Goal: Obtain resource: Obtain resource

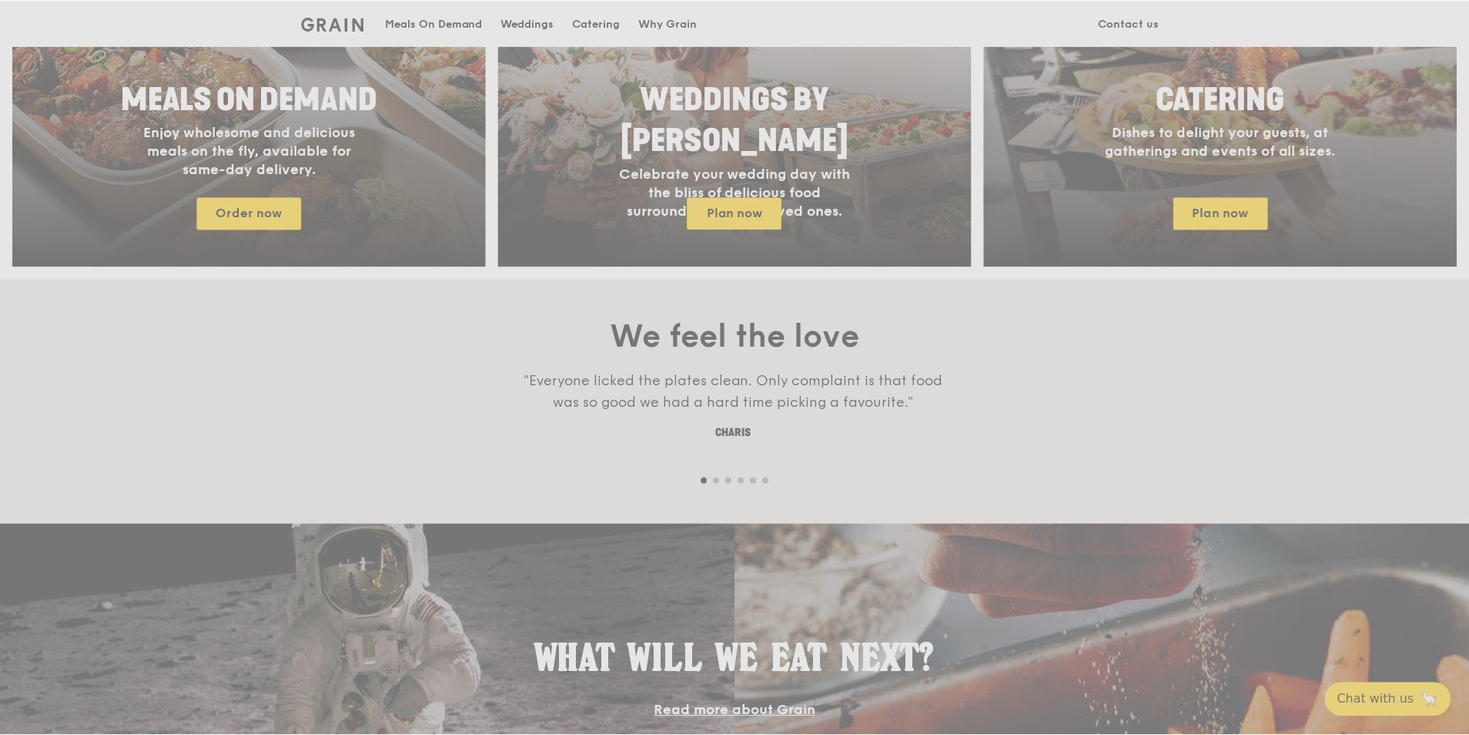
scroll to position [798, 0]
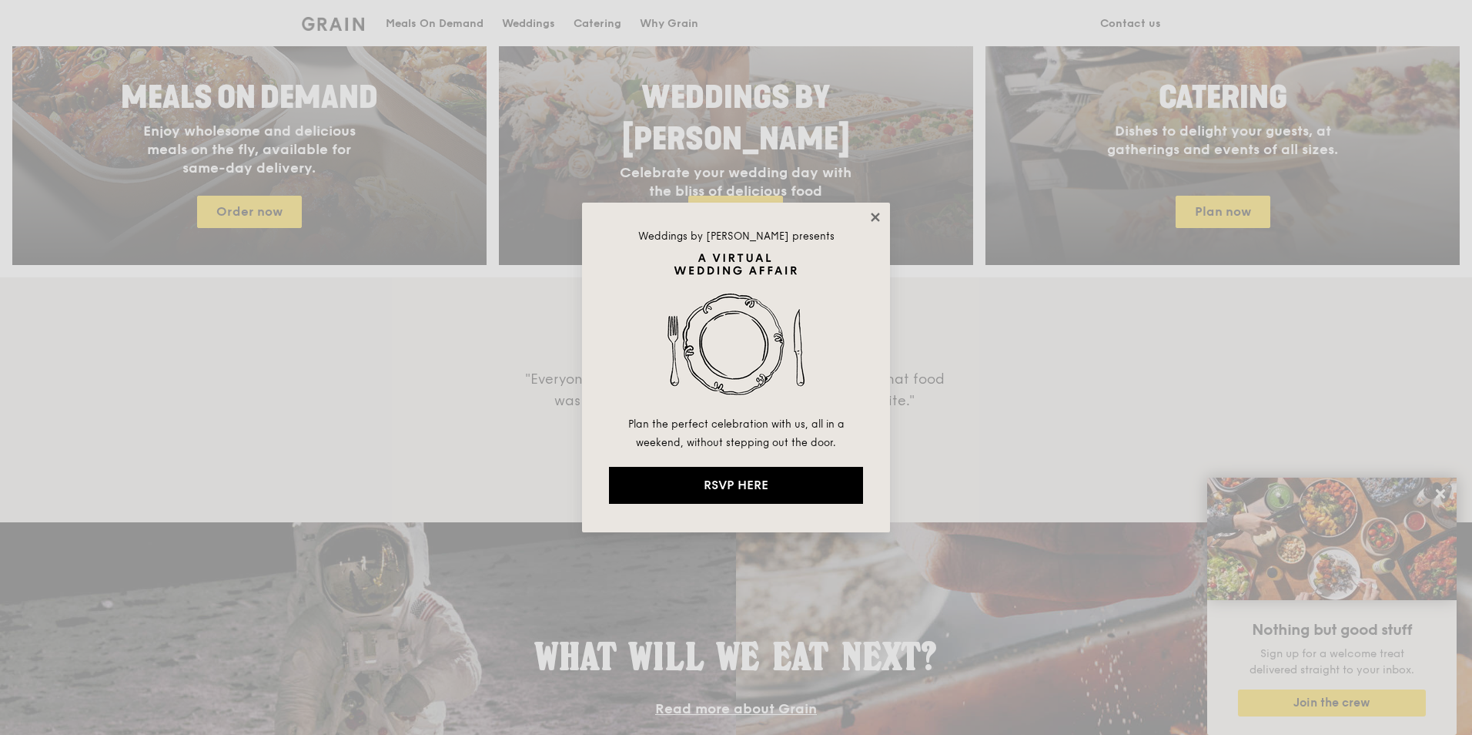
click at [873, 215] on icon at bounding box center [875, 217] width 8 height 8
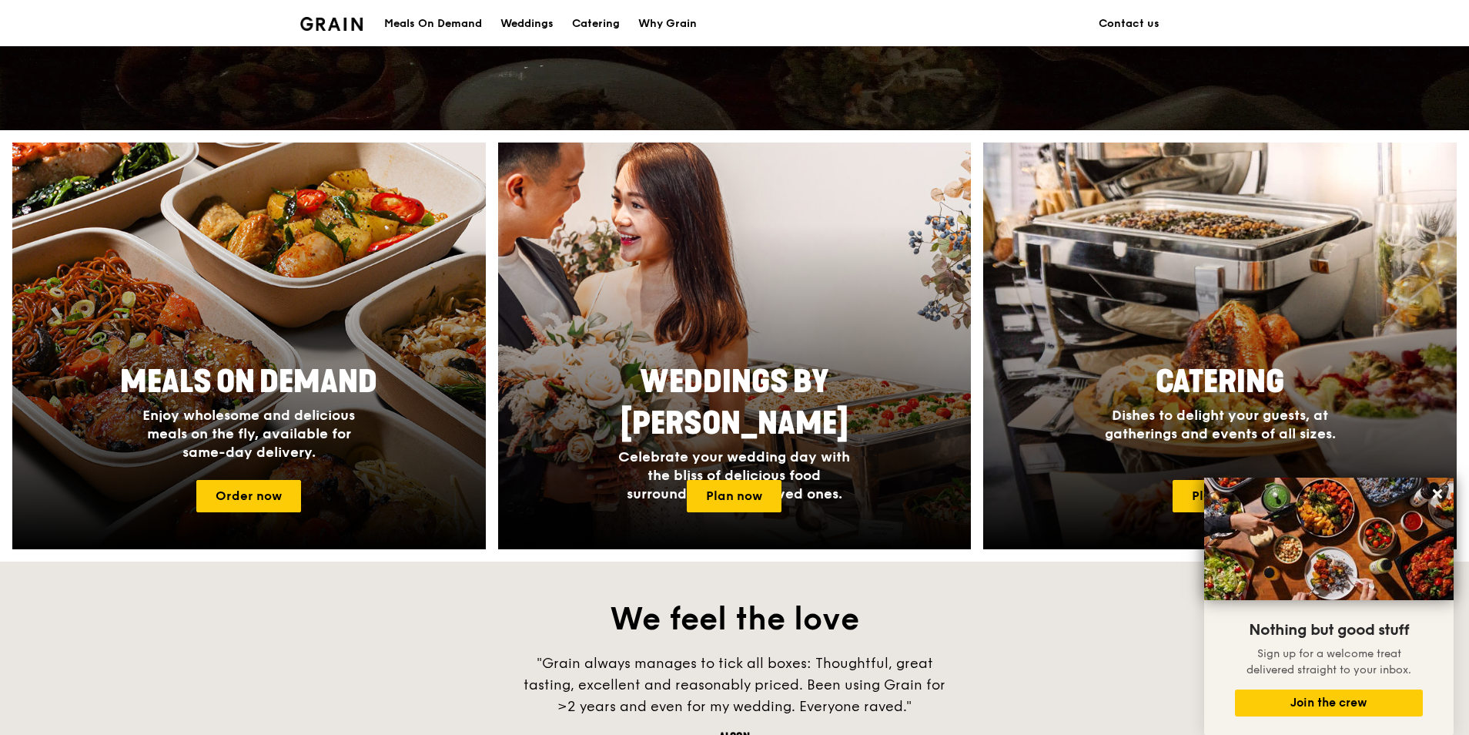
scroll to position [539, 0]
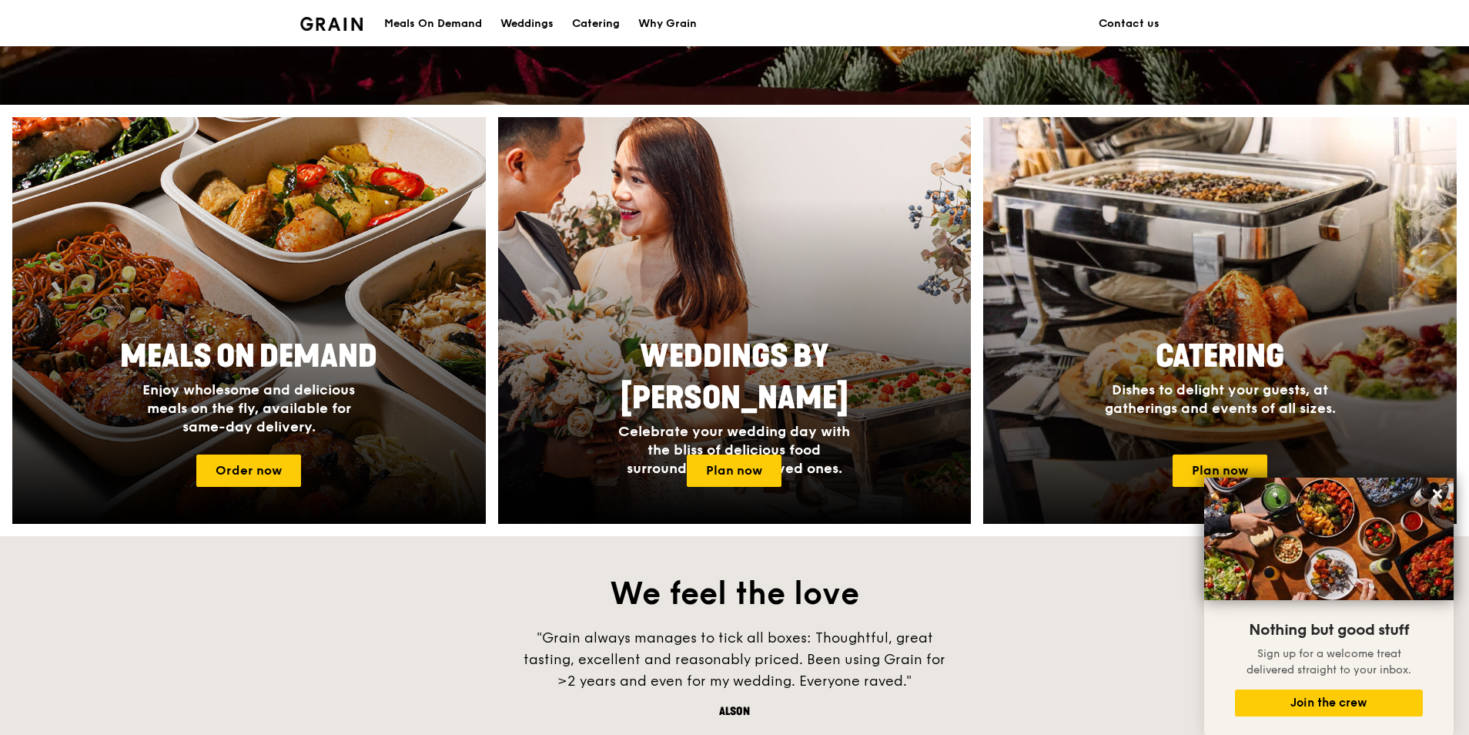
click at [1164, 365] on span "Catering" at bounding box center [1220, 356] width 129 height 37
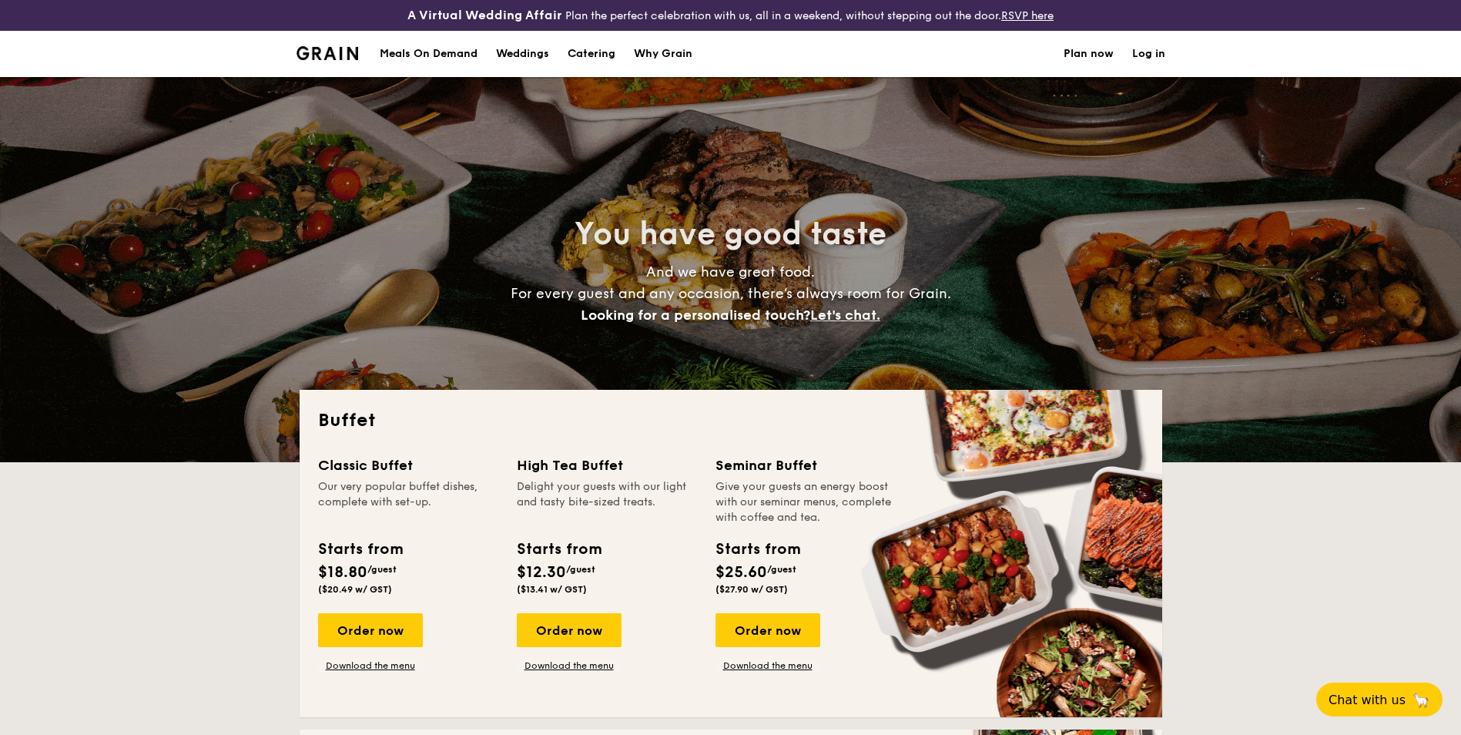
select select
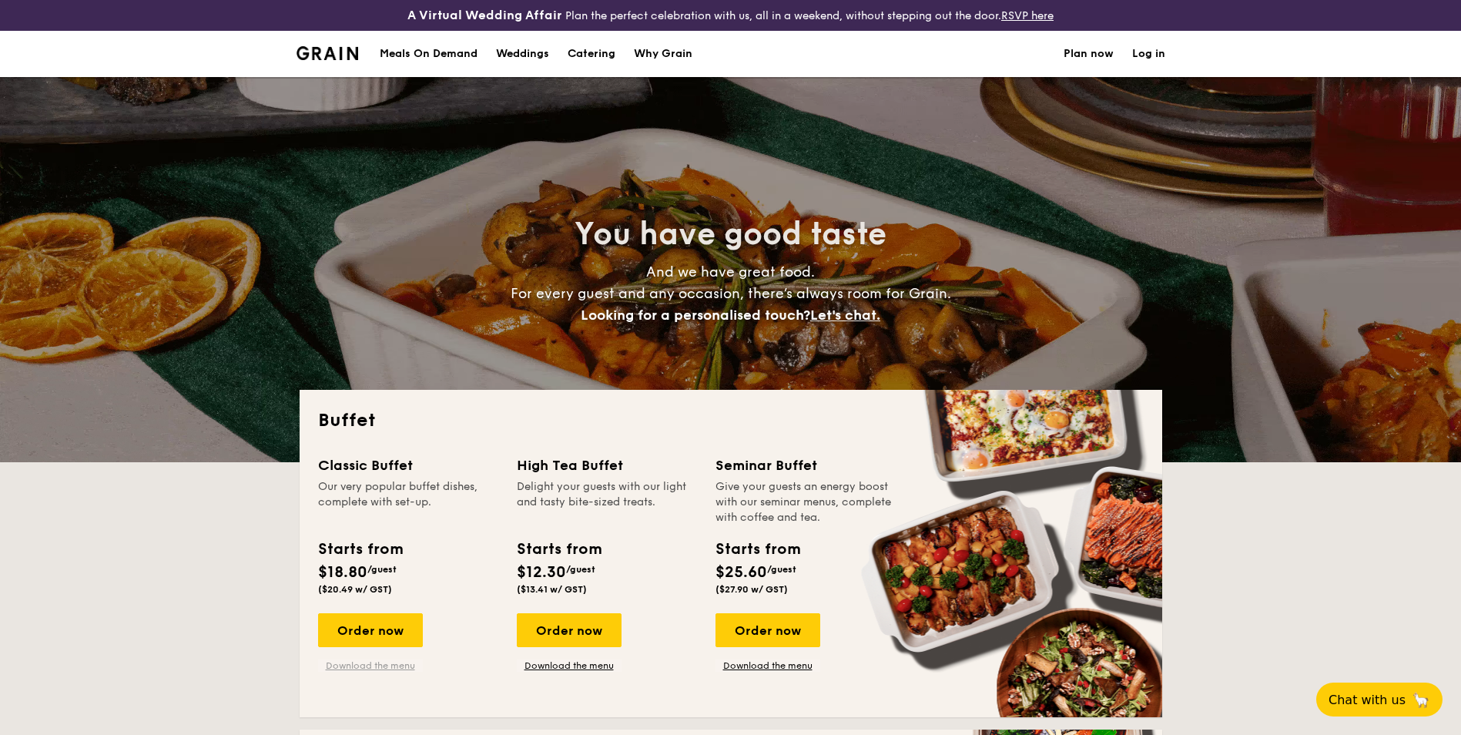
click at [361, 668] on link "Download the menu" at bounding box center [370, 665] width 105 height 12
